Goal: Task Accomplishment & Management: Manage account settings

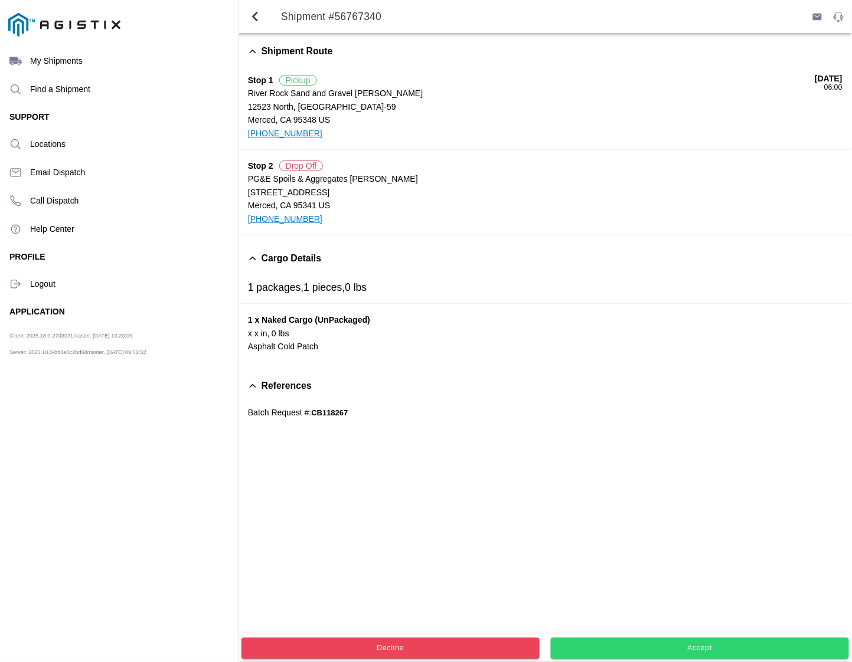
click at [630, 645] on span "Accept" at bounding box center [699, 648] width 282 height 7
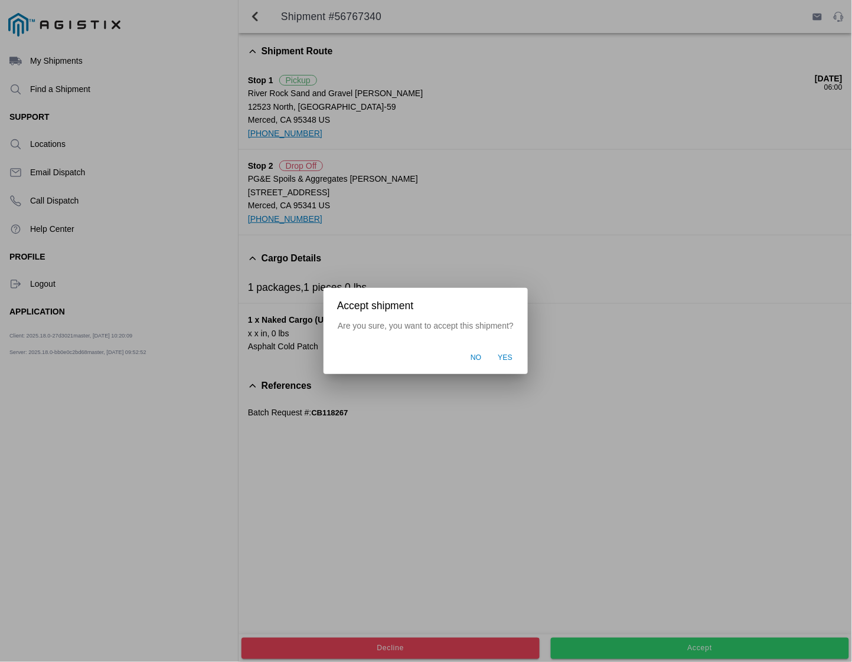
click at [505, 355] on span "Yes" at bounding box center [505, 358] width 15 height 11
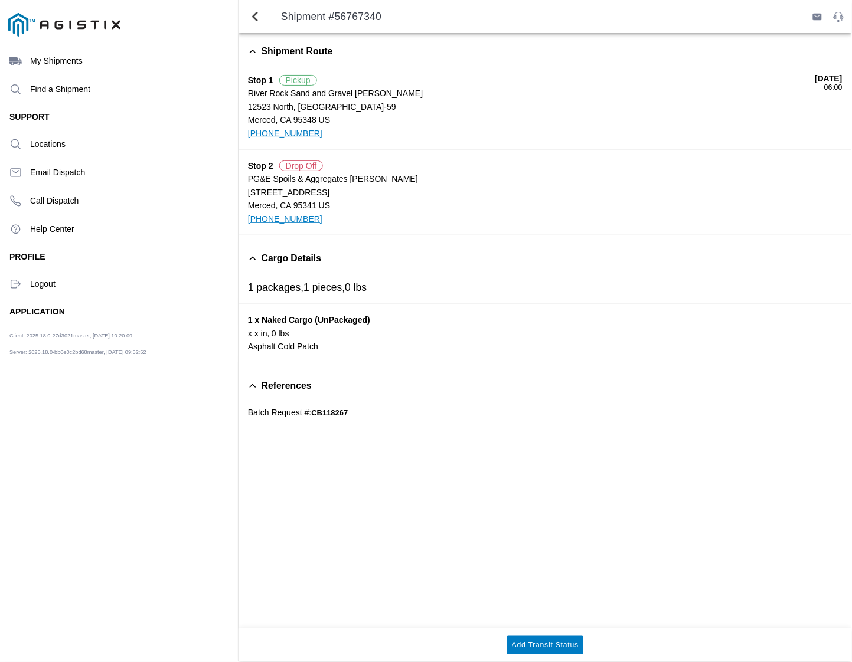
click at [508, 22] on div "Shipment #56767340" at bounding box center [544, 16] width 613 height 33
click at [815, 17] on span "button" at bounding box center [817, 17] width 10 height 10
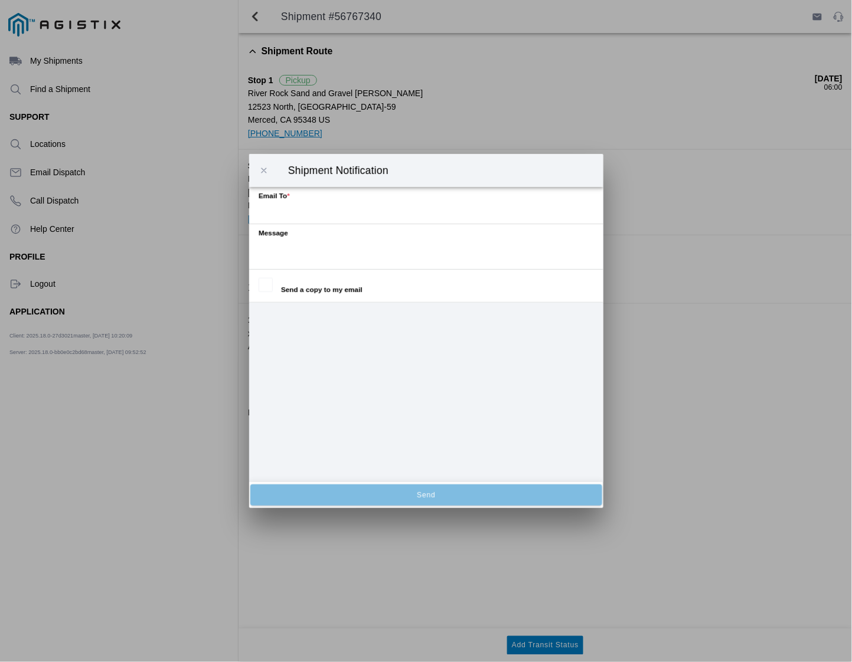
click at [266, 169] on span "button" at bounding box center [263, 170] width 11 height 11
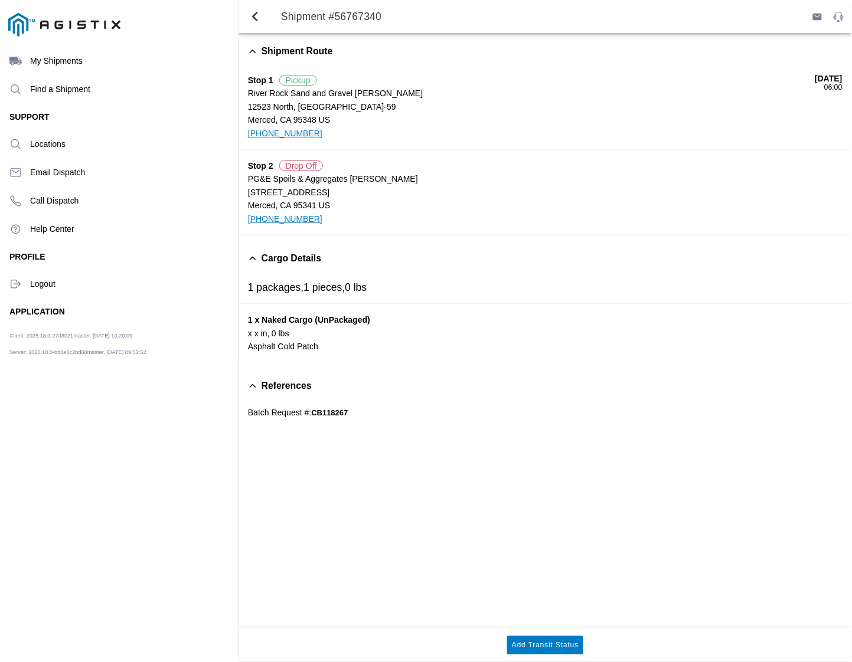
click at [298, 48] on span "Shipment Route" at bounding box center [296, 51] width 71 height 11
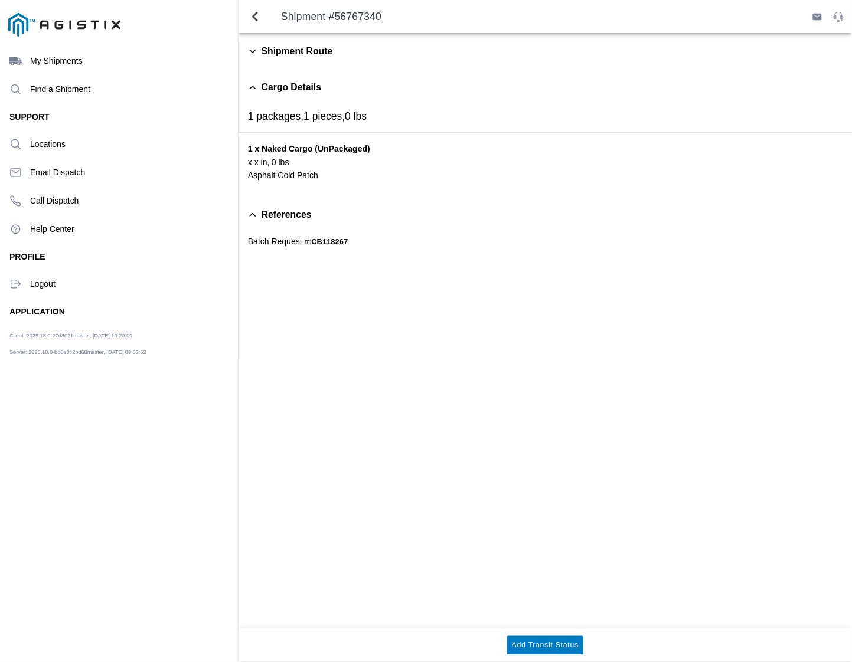
drag, startPoint x: 467, startPoint y: 310, endPoint x: 462, endPoint y: 315, distance: 6.7
click at [462, 315] on div "Shipment Route Cargo Details 1 packages, 1 pieces, 0 lbs 1 x Naked Cargo (UnPac…" at bounding box center [544, 331] width 613 height 596
click at [299, 54] on span "Shipment Route" at bounding box center [296, 51] width 71 height 11
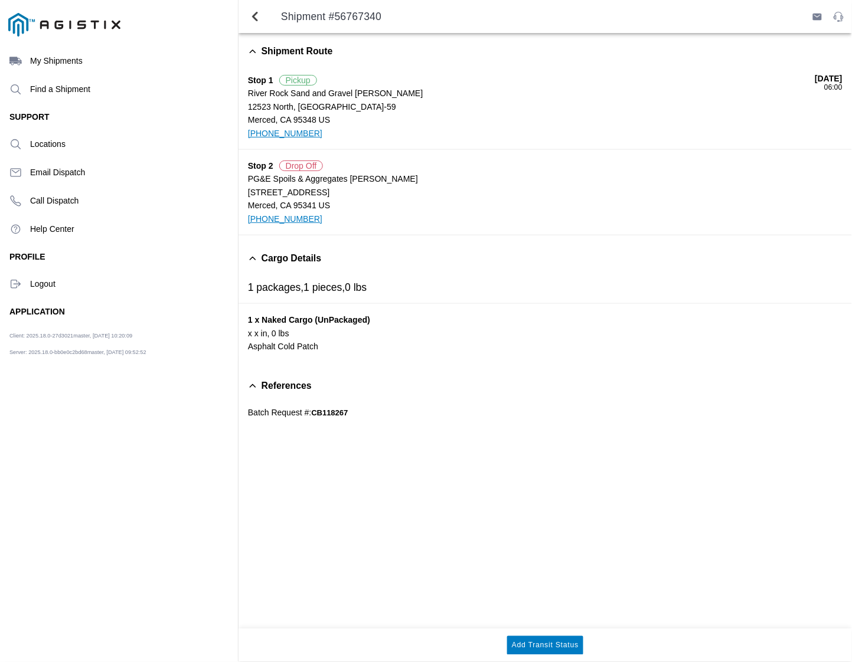
click at [438, 574] on div "Shipment Route Stop 1 Pickup River Rock Sand and Gravel [PERSON_NAME] [GEOGRAPH…" at bounding box center [544, 331] width 613 height 596
click at [301, 261] on span "Cargo Details" at bounding box center [291, 258] width 60 height 11
click at [340, 373] on div "Shipment Route Stop 1 [GEOGRAPHIC_DATA] and Gravel [PERSON_NAME] [GEOGRAPHIC_DA…" at bounding box center [544, 331] width 613 height 596
click at [270, 260] on span "Cargo Details" at bounding box center [291, 258] width 60 height 11
click at [252, 17] on span "back" at bounding box center [255, 16] width 14 height 28
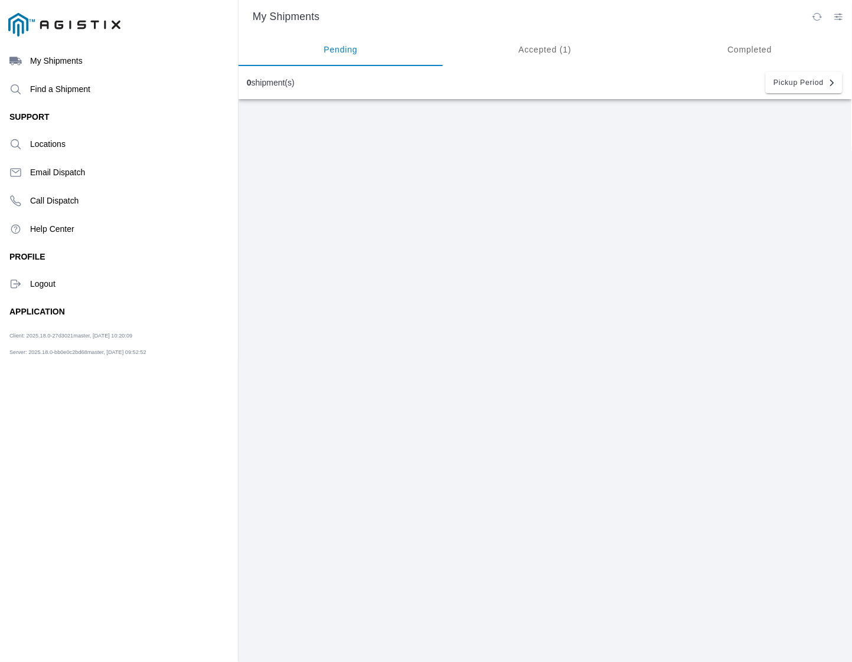
click at [552, 51] on ion-segment-button "Accepted (1)" at bounding box center [545, 49] width 204 height 33
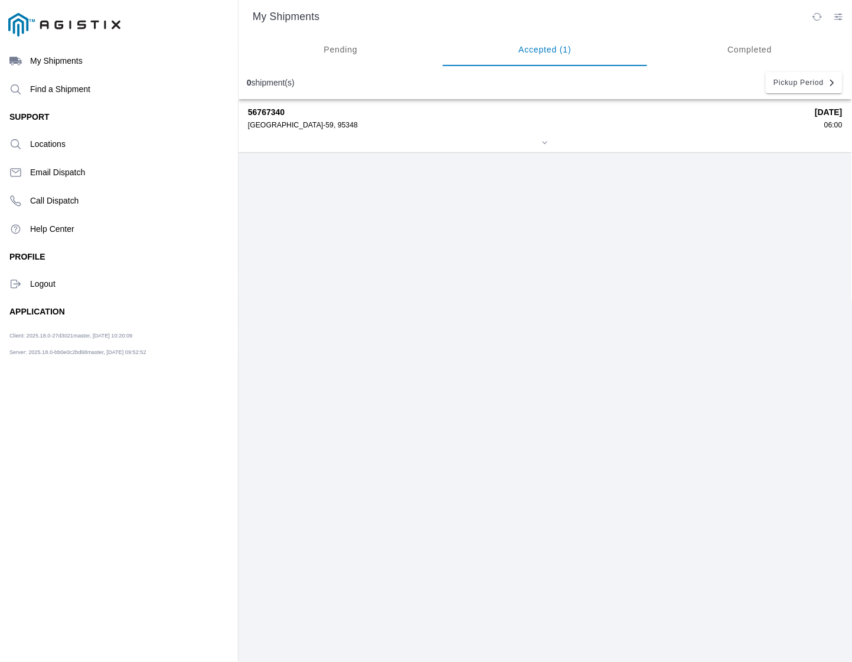
click at [0, 0] on slot "My Shipments" at bounding box center [0, 0] width 0 height 0
click at [311, 126] on div "[GEOGRAPHIC_DATA]-59, 95348" at bounding box center [527, 125] width 559 height 8
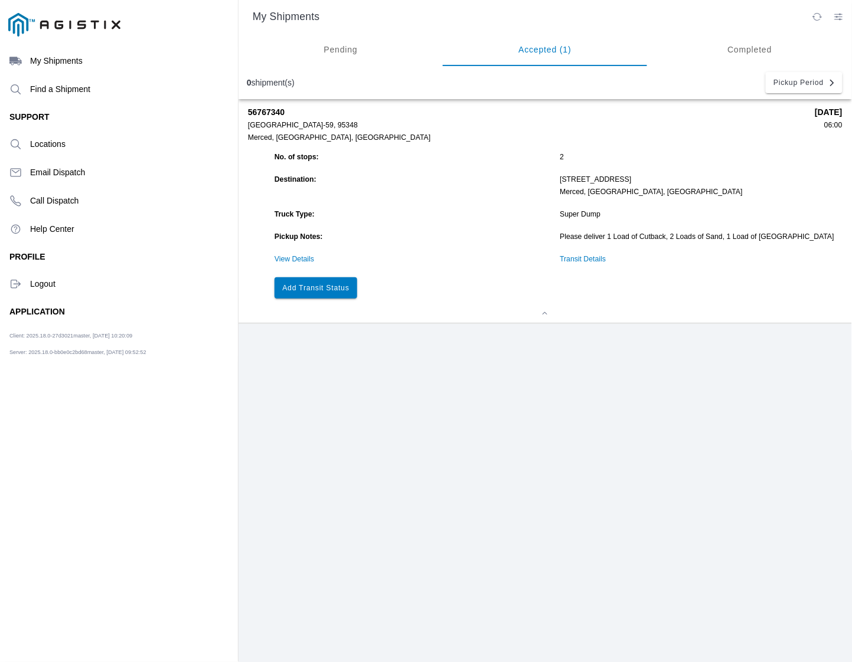
click at [293, 258] on link "View Details" at bounding box center [294, 259] width 40 height 8
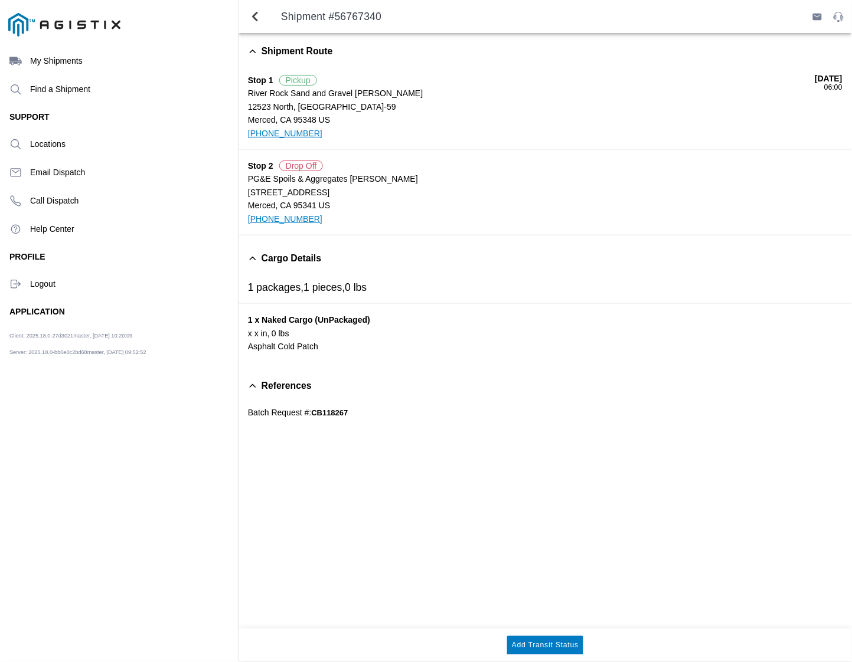
click at [257, 14] on span "back" at bounding box center [255, 16] width 14 height 28
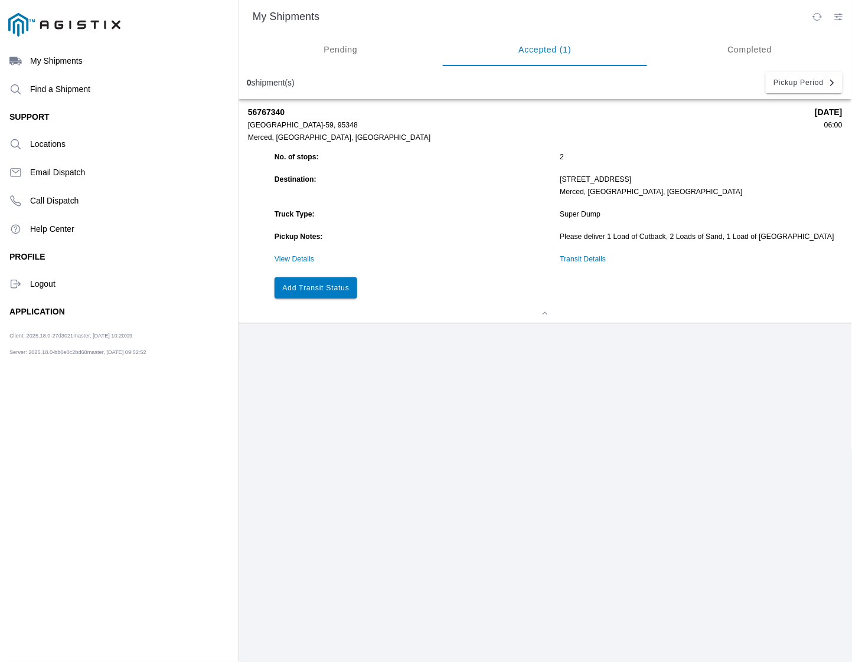
click at [302, 9] on div "My Shipments" at bounding box center [544, 16] width 613 height 33
click at [342, 59] on ion-segment-button "Pending" at bounding box center [340, 49] width 204 height 33
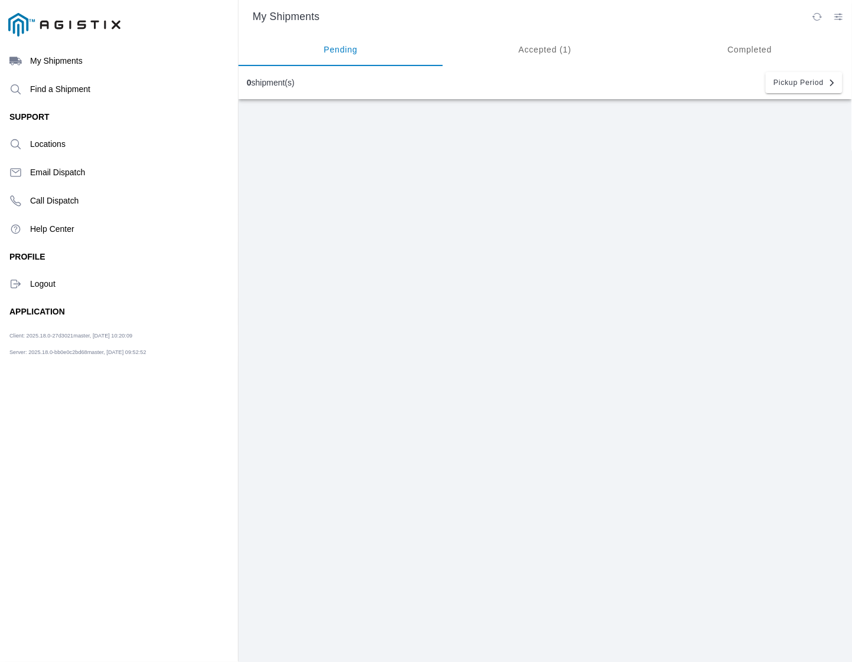
click at [34, 285] on ion-label "Logout" at bounding box center [129, 283] width 198 height 9
